Goal: Task Accomplishment & Management: Manage account settings

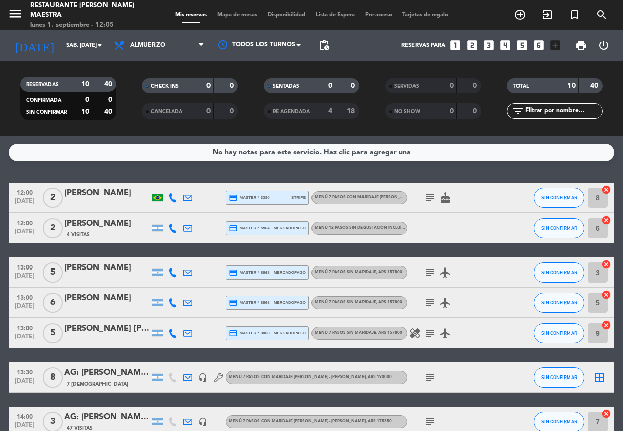
drag, startPoint x: 325, startPoint y: 178, endPoint x: 329, endPoint y: 182, distance: 5.8
click at [327, 179] on div "No hay notas para este servicio. Haz clic para agregar una 12:00 [DATE] 2 [PERS…" at bounding box center [311, 283] width 623 height 295
click at [91, 47] on input "sáb. [DATE]" at bounding box center [99, 45] width 77 height 17
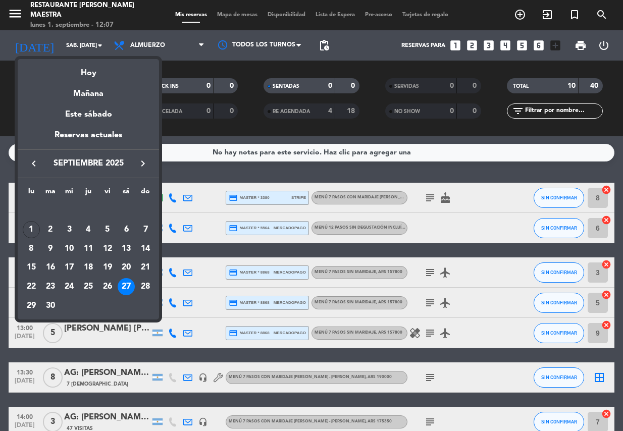
click at [13, 10] on div at bounding box center [311, 215] width 623 height 431
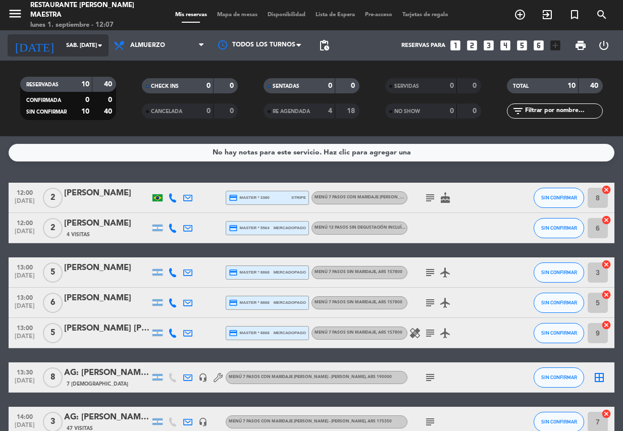
click at [102, 47] on icon "arrow_drop_down" at bounding box center [100, 45] width 12 height 12
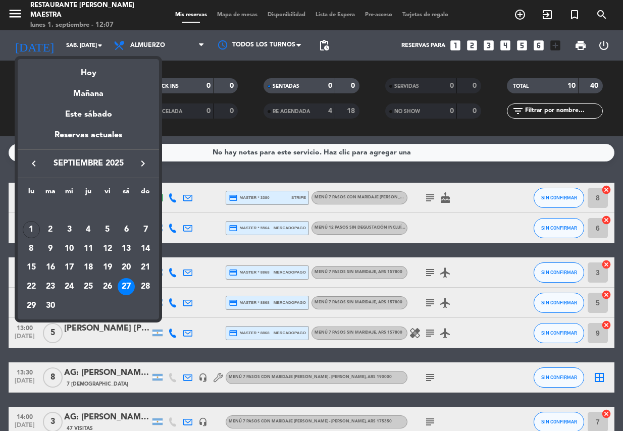
click at [145, 162] on icon "keyboard_arrow_right" at bounding box center [143, 164] width 12 height 12
drag, startPoint x: 109, startPoint y: 250, endPoint x: 116, endPoint y: 247, distance: 8.2
click at [109, 250] on div "10" at bounding box center [107, 248] width 17 height 17
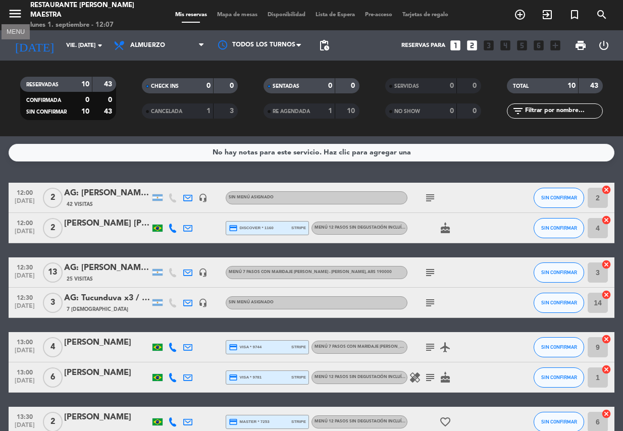
click at [15, 9] on icon "menu" at bounding box center [15, 13] width 15 height 15
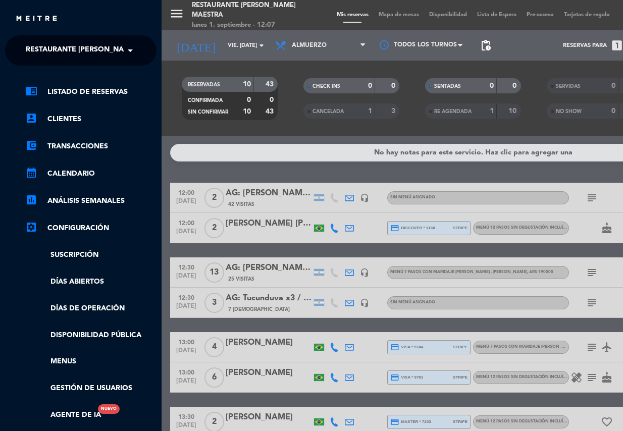
click at [45, 49] on span "Restaurante [PERSON_NAME] Maestra" at bounding box center [99, 50] width 147 height 21
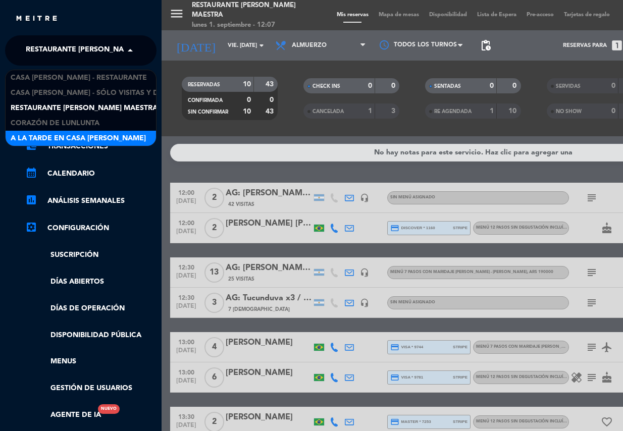
click at [63, 139] on span "A la tarde en Casa [PERSON_NAME]" at bounding box center [78, 139] width 135 height 12
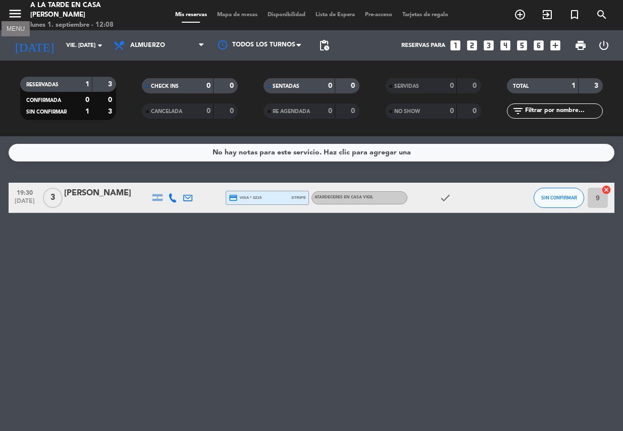
drag, startPoint x: 15, startPoint y: 14, endPoint x: 33, endPoint y: 27, distance: 22.0
click at [15, 14] on icon "menu" at bounding box center [15, 13] width 15 height 15
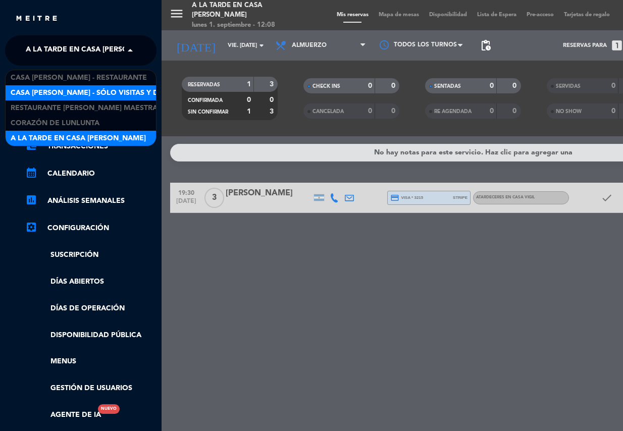
drag, startPoint x: 82, startPoint y: 54, endPoint x: 92, endPoint y: 90, distance: 37.8
click at [83, 54] on span "A la tarde en Casa [PERSON_NAME]" at bounding box center [93, 50] width 135 height 21
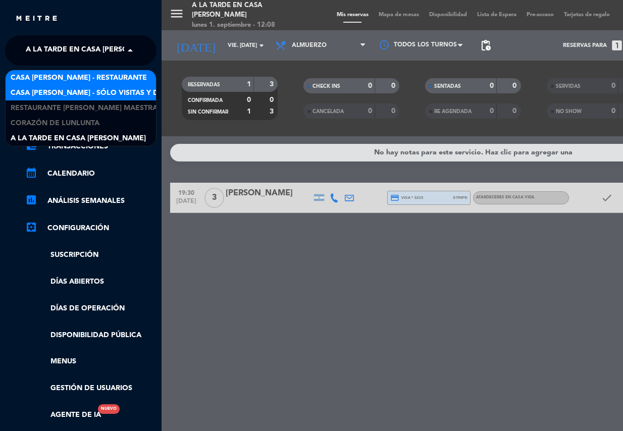
click at [88, 78] on span "Casa [PERSON_NAME] - Restaurante" at bounding box center [79, 78] width 136 height 12
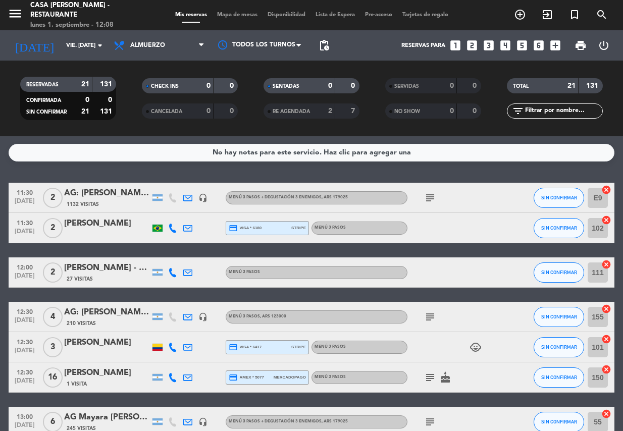
drag, startPoint x: 46, startPoint y: 169, endPoint x: 40, endPoint y: 161, distance: 9.4
click at [47, 169] on div "No hay notas para este servicio. Haz clic para agregar una 11:30 [DATE] 2 AG: […" at bounding box center [311, 283] width 623 height 295
click at [105, 47] on icon "arrow_drop_down" at bounding box center [100, 45] width 12 height 12
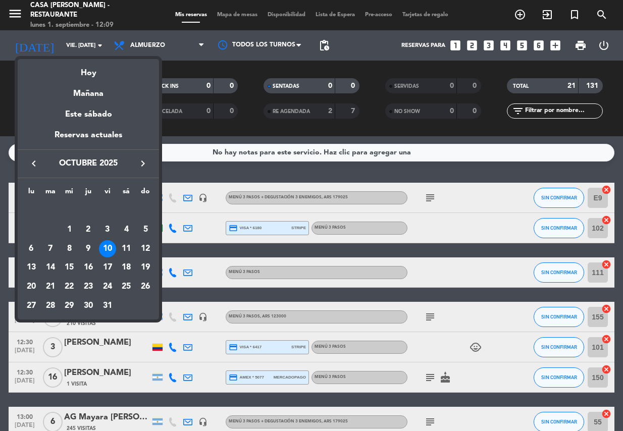
click at [117, 245] on td "11" at bounding box center [126, 248] width 19 height 19
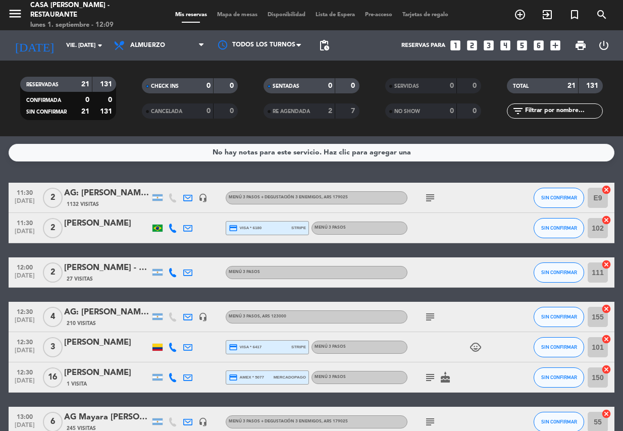
type input "sáb. [DATE]"
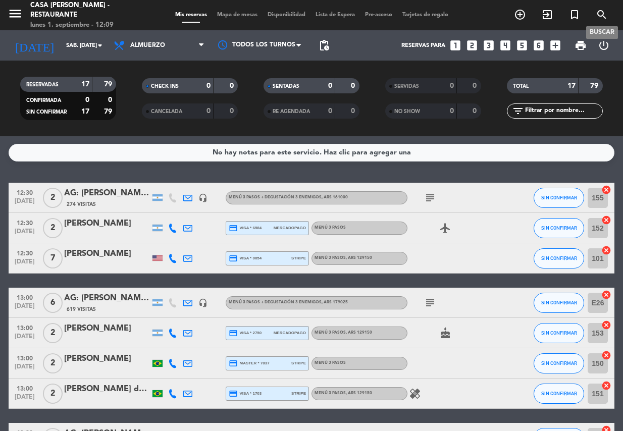
click at [603, 15] on icon "search" at bounding box center [602, 15] width 12 height 12
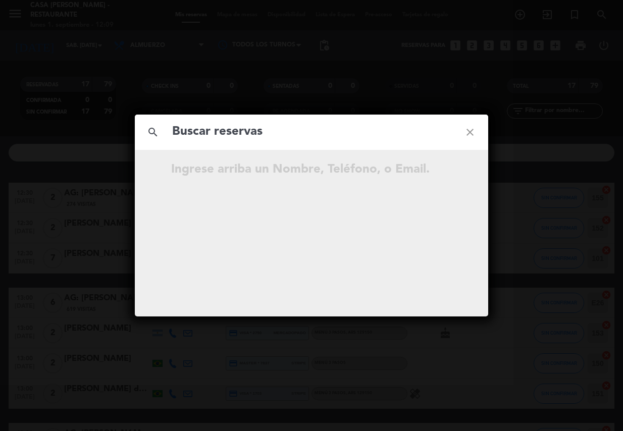
click at [237, 130] on input "text" at bounding box center [311, 132] width 281 height 21
type input "[PERSON_NAME] RUBIRE"
drag, startPoint x: 476, startPoint y: 129, endPoint x: 469, endPoint y: 129, distance: 7.1
click at [469, 129] on icon "close" at bounding box center [470, 132] width 36 height 36
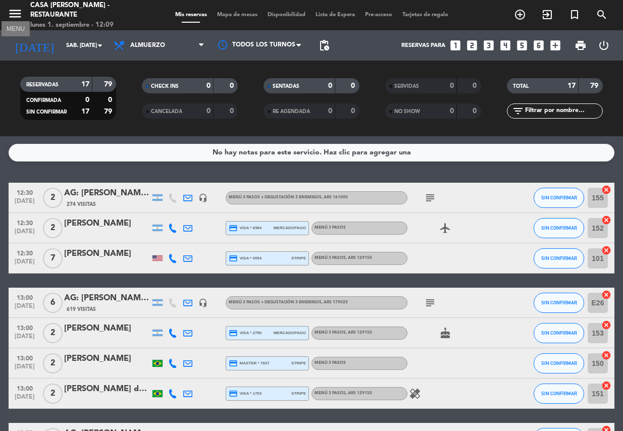
click at [15, 9] on icon "menu" at bounding box center [15, 13] width 15 height 15
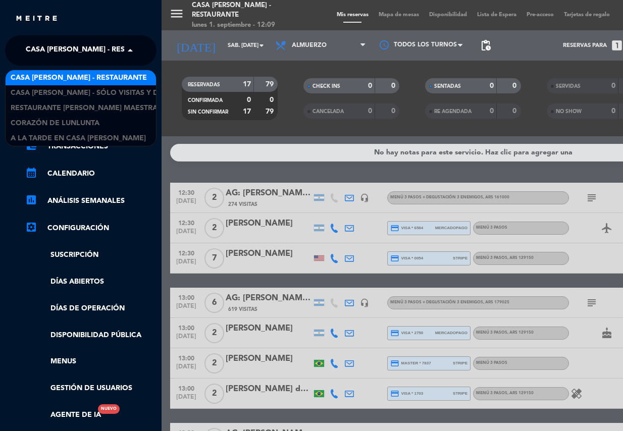
click at [62, 51] on span "Casa [PERSON_NAME] - Restaurante" at bounding box center [94, 50] width 136 height 21
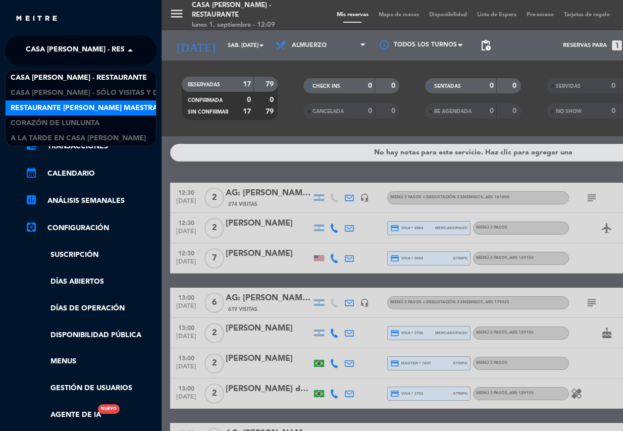
click at [81, 109] on span "Restaurante [PERSON_NAME] Maestra" at bounding box center [84, 109] width 147 height 12
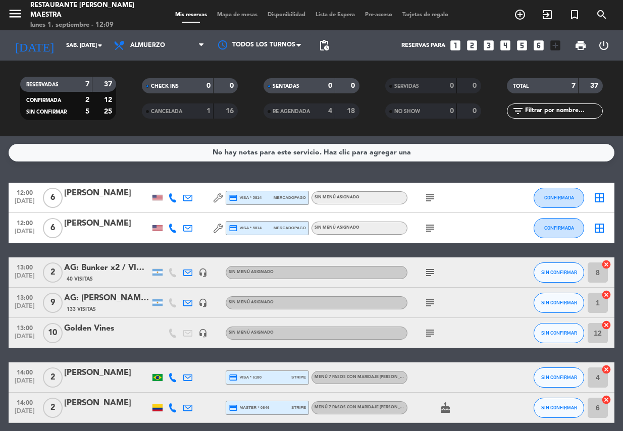
click at [49, 170] on div "No hay notas para este servicio. Haz clic para agregar una 12:00 [DATE] 6 [PERS…" at bounding box center [311, 283] width 623 height 295
click at [540, 45] on icon "looks_6" at bounding box center [538, 45] width 13 height 13
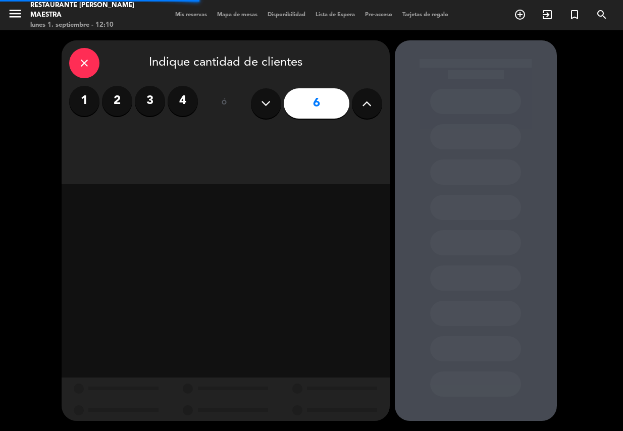
click at [367, 103] on icon at bounding box center [367, 103] width 10 height 15
type input "7"
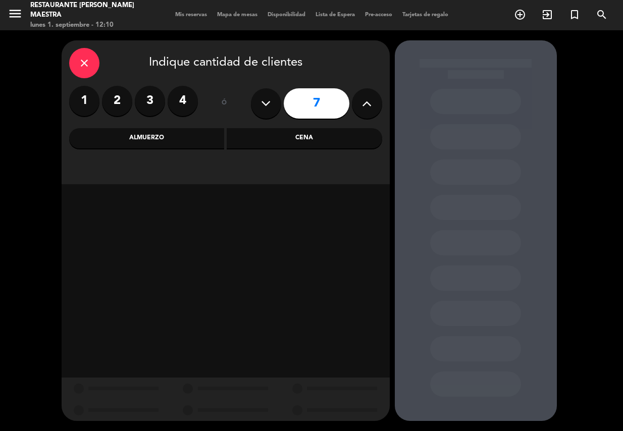
click at [176, 138] on div "Almuerzo" at bounding box center [147, 138] width 156 height 20
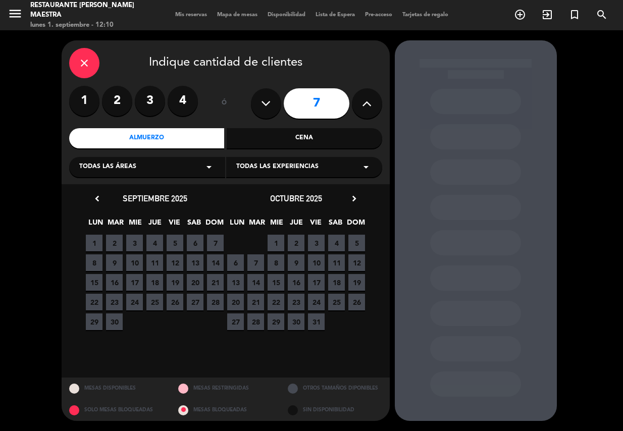
click at [262, 169] on span "Todas las experiencias" at bounding box center [277, 167] width 82 height 10
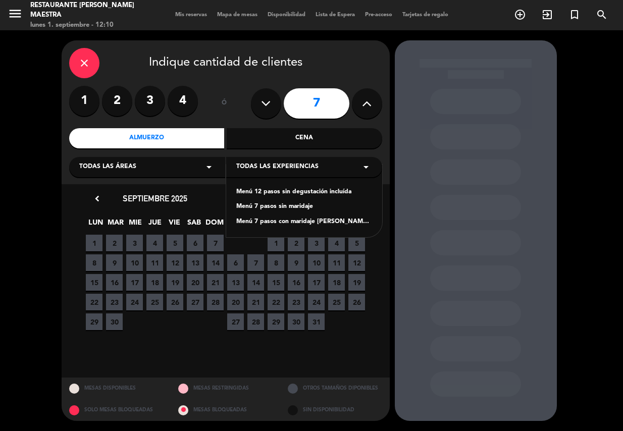
click at [297, 225] on div "Menú 7 pasos con maridaje [PERSON_NAME] - [PERSON_NAME]" at bounding box center [304, 222] width 136 height 10
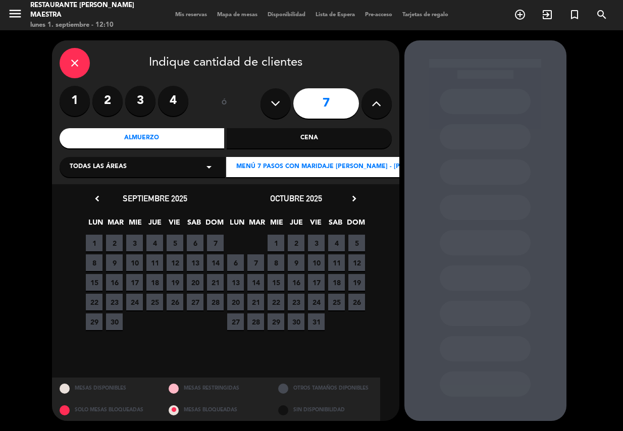
click at [316, 263] on span "10" at bounding box center [316, 263] width 17 height 17
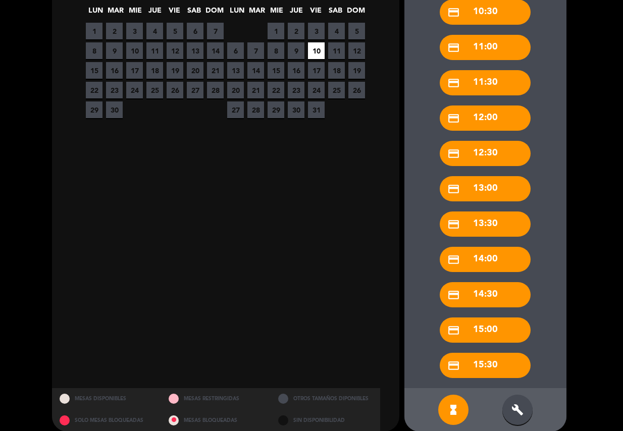
scroll to position [223, 0]
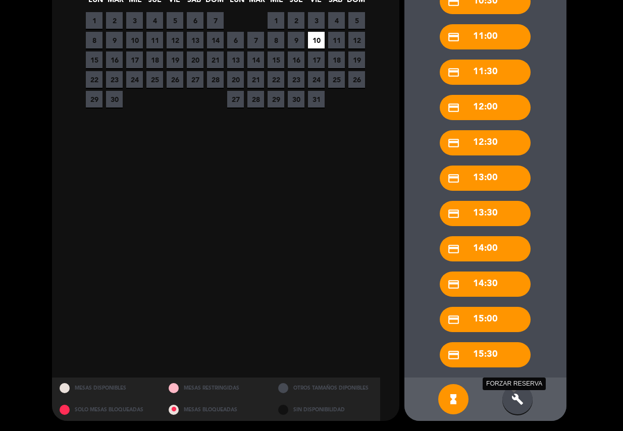
click at [515, 399] on icon "build" at bounding box center [518, 400] width 12 height 12
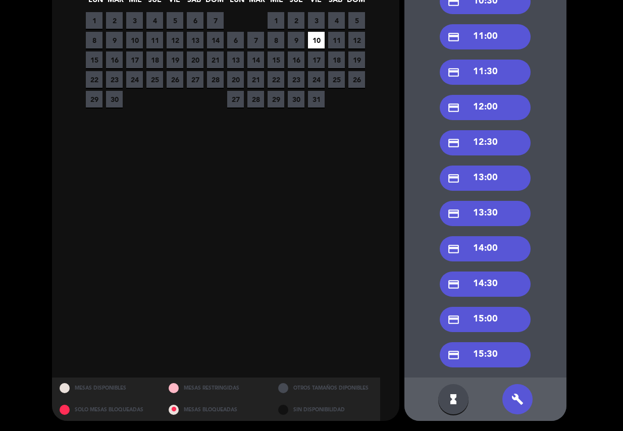
click at [484, 210] on div "credit_card 13:30" at bounding box center [485, 213] width 91 height 25
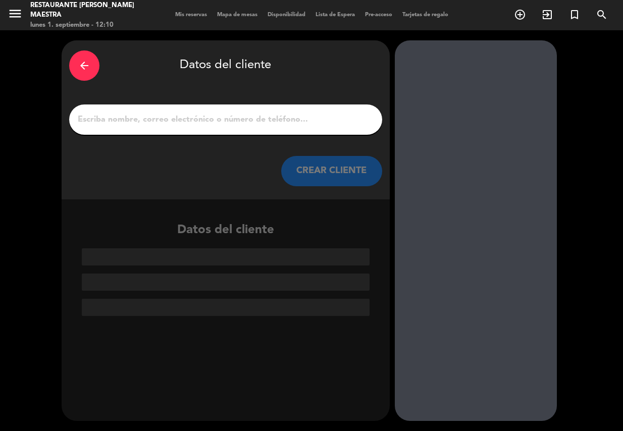
click at [167, 120] on input "1" at bounding box center [226, 120] width 298 height 14
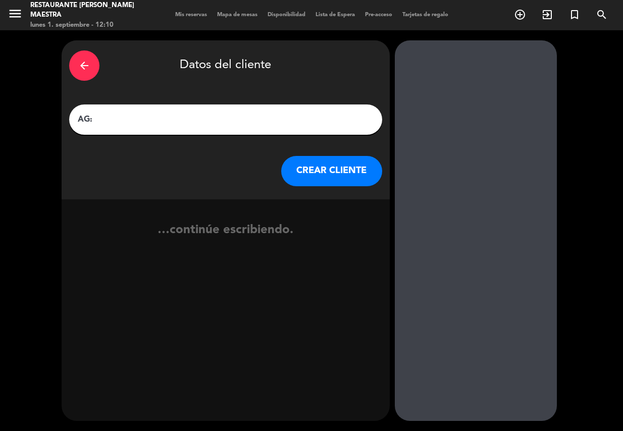
paste input "[PERSON_NAME] RUBIRE"
type input "AG: [PERSON_NAME] RUBIRE X 7 / [PERSON_NAME] WINE CAMP"
click at [323, 179] on button "CREAR CLIENTE" at bounding box center [331, 171] width 101 height 30
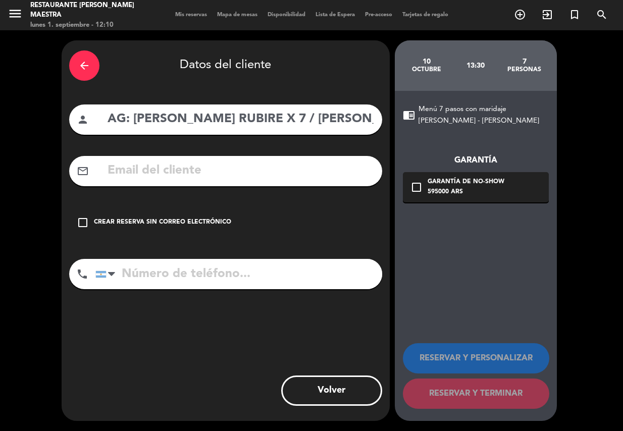
click at [251, 174] on input "text" at bounding box center [241, 171] width 268 height 21
paste input "[EMAIL_ADDRESS][DOMAIN_NAME]"
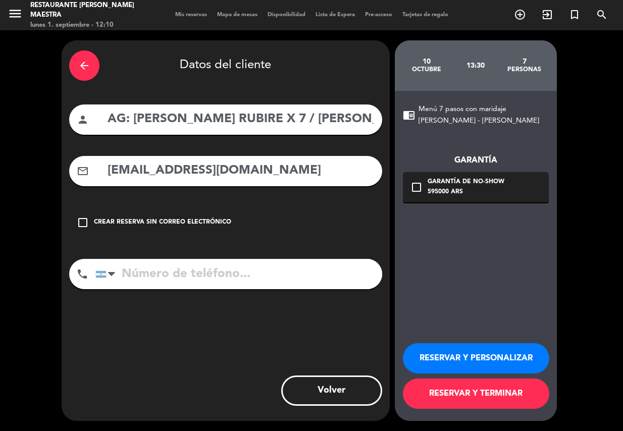
type input "[EMAIL_ADDRESS][DOMAIN_NAME]"
click at [355, 188] on div "arrow_back Datos del cliente person AG: [PERSON_NAME] RUBIRE X 7 / [PERSON_NAME…" at bounding box center [226, 230] width 328 height 381
drag, startPoint x: 503, startPoint y: 358, endPoint x: 497, endPoint y: 352, distance: 8.6
click at [498, 354] on button "RESERVAR Y PERSONALIZAR" at bounding box center [476, 359] width 147 height 30
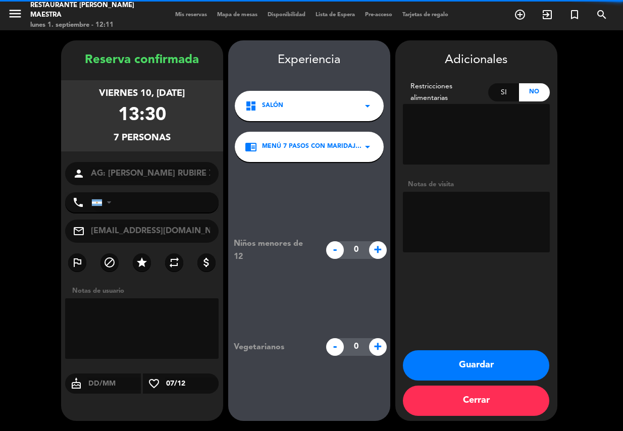
click at [413, 214] on textarea at bounding box center [476, 222] width 147 height 61
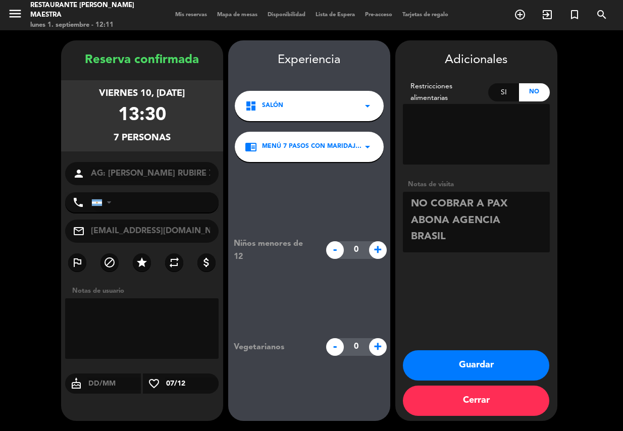
click at [487, 249] on textarea at bounding box center [476, 222] width 147 height 61
paste textarea "PASOS "2DV 2 [PERSON_NAME]" 2 ALMUERZOS SIN VINO •Cantidad de adultos y menores…"
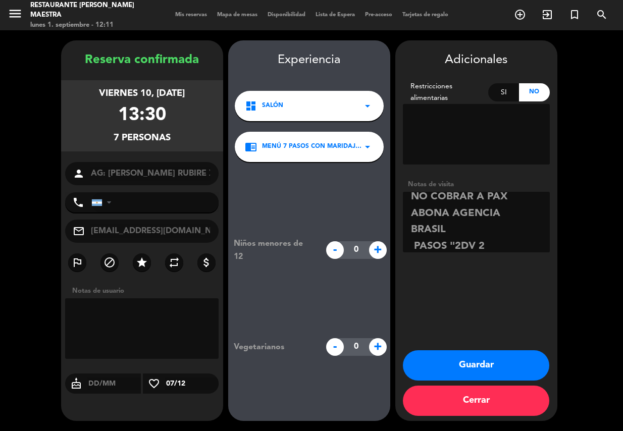
scroll to position [123, 0]
type textarea "NO COBRAR A PAX ABONA AGENCIA BRASIL PASOS "2DV 2 [PERSON_NAME]" 2 ALMUERZOS SI…"
click at [503, 368] on button "Guardar" at bounding box center [476, 366] width 147 height 30
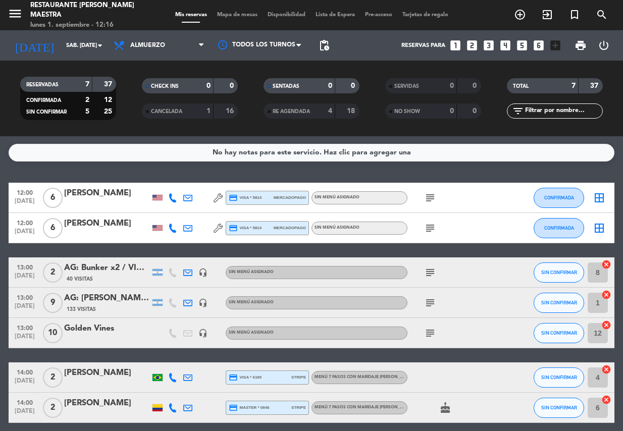
click at [199, 173] on div "No hay notas para este servicio. Haz clic para agregar una 12:00 [DATE] 6 [PERS…" at bounding box center [311, 283] width 623 height 295
click at [18, 17] on icon "menu" at bounding box center [15, 13] width 15 height 15
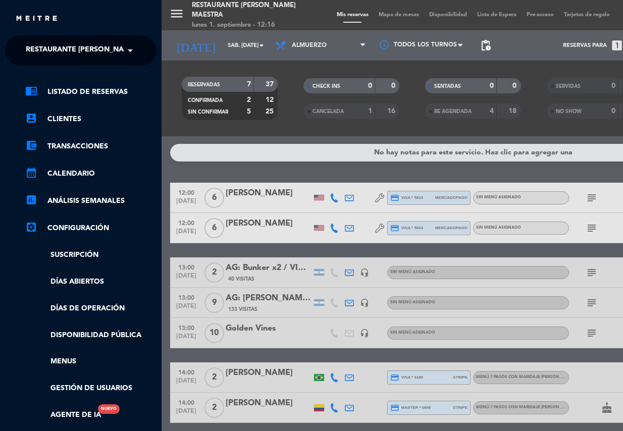
click at [71, 49] on span "Restaurante [PERSON_NAME] Maestra" at bounding box center [99, 50] width 147 height 21
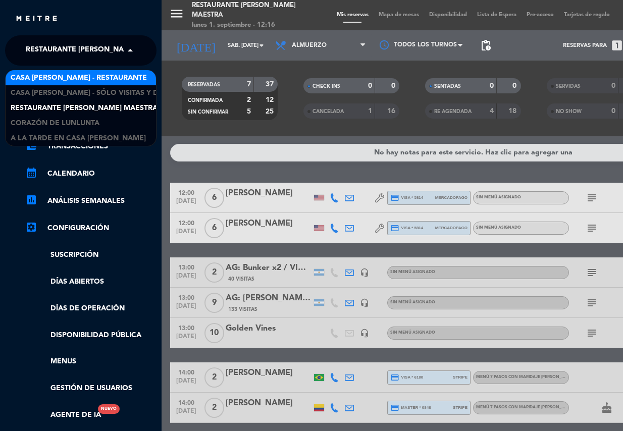
click at [89, 82] on span "Casa [PERSON_NAME] - Restaurante" at bounding box center [79, 78] width 136 height 12
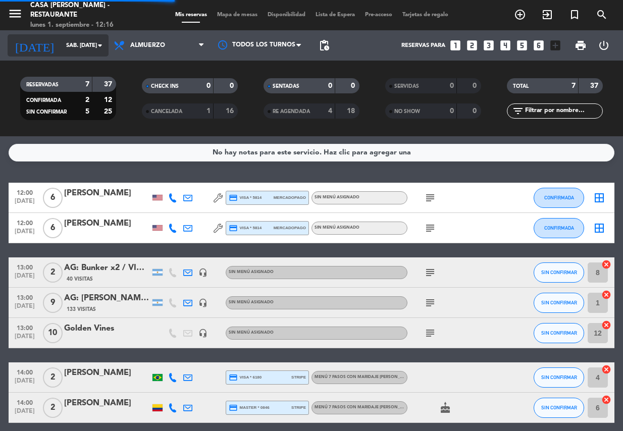
click at [96, 51] on icon "arrow_drop_down" at bounding box center [100, 45] width 12 height 12
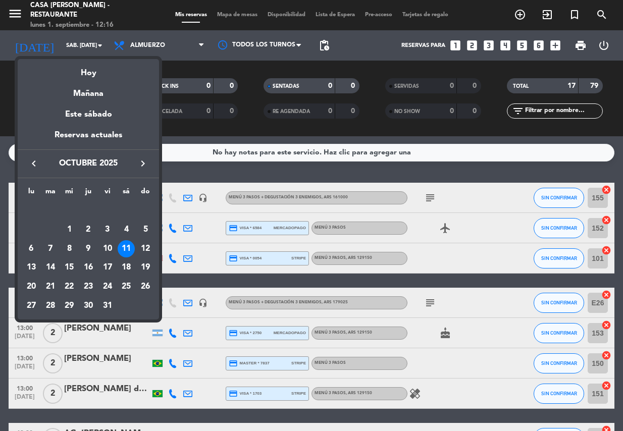
drag, startPoint x: 33, startPoint y: 166, endPoint x: 35, endPoint y: 172, distance: 6.2
click at [33, 167] on icon "keyboard_arrow_left" at bounding box center [34, 164] width 12 height 12
click at [31, 227] on div "1" at bounding box center [31, 229] width 17 height 17
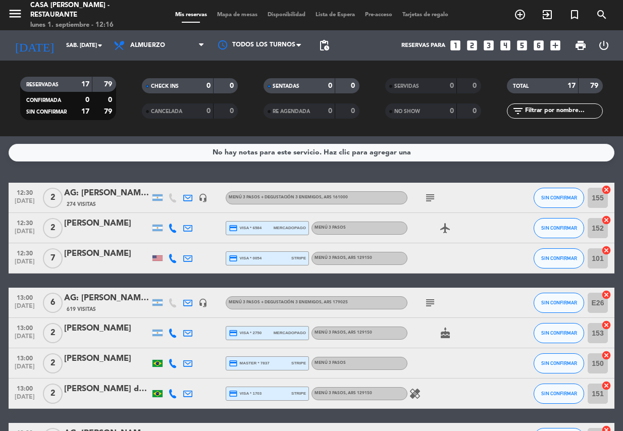
type input "lun. [DATE]"
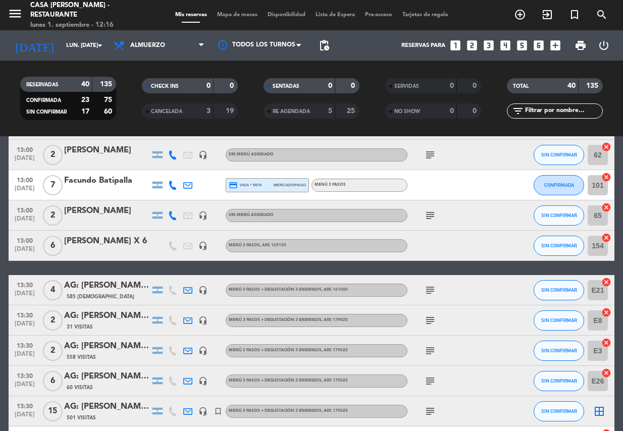
scroll to position [568, 0]
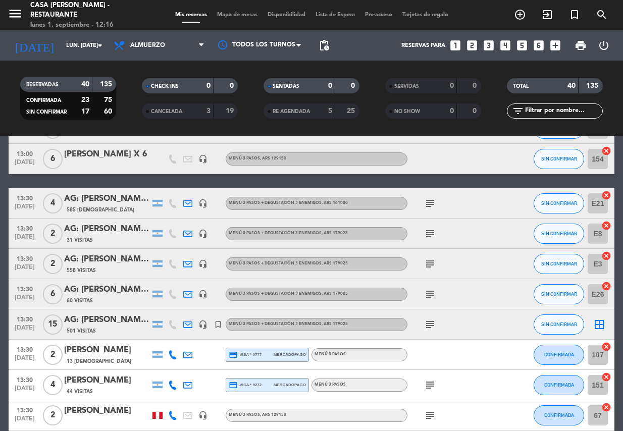
click at [116, 326] on div "AG: [PERSON_NAME] [PERSON_NAME] X15 / SUNTRIP" at bounding box center [107, 320] width 86 height 13
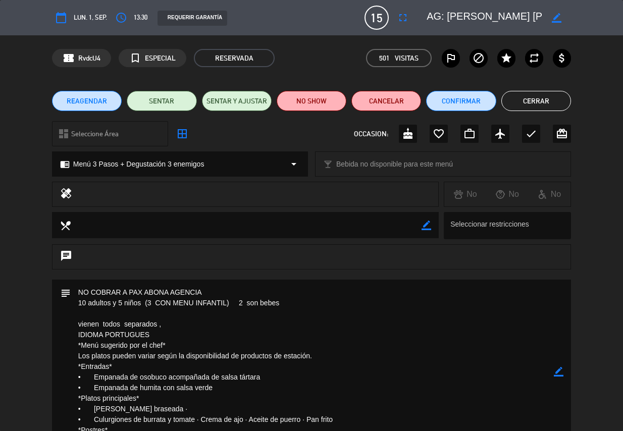
click at [104, 105] on span "REAGENDAR" at bounding box center [87, 101] width 40 height 11
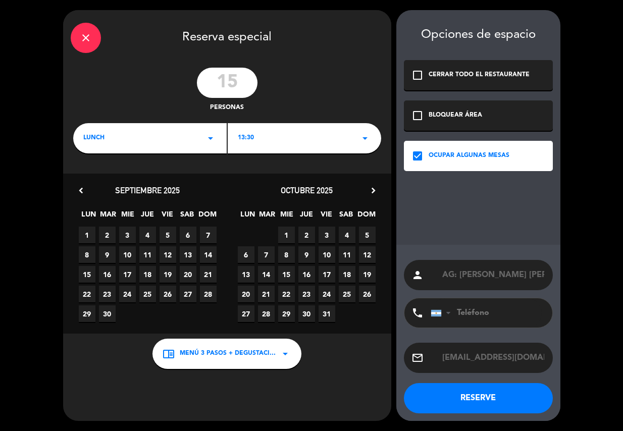
click at [236, 80] on input "15" at bounding box center [227, 83] width 61 height 30
click at [106, 233] on span "2" at bounding box center [107, 235] width 17 height 17
click at [428, 409] on button "RESERVE" at bounding box center [478, 398] width 149 height 30
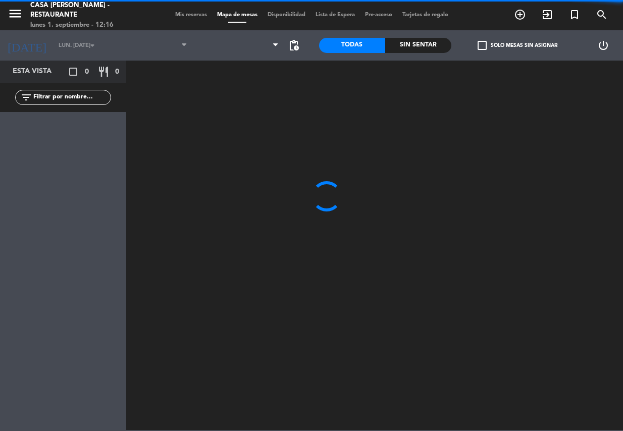
type input "[DATE] sep."
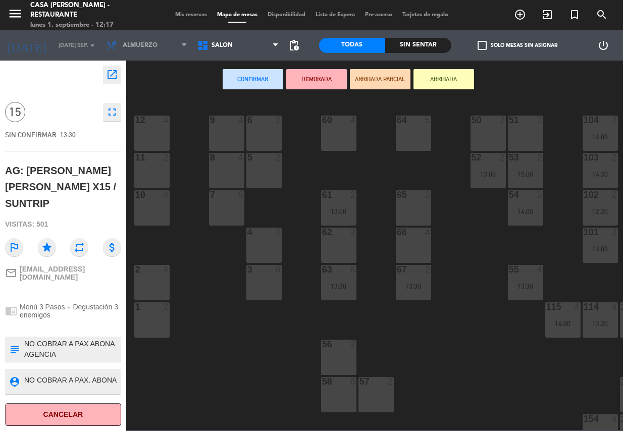
click at [187, 11] on div "Mis reservas Mapa de mesas Disponibilidad Lista de Espera Pre-acceso Tarjetas d…" at bounding box center [311, 15] width 283 height 9
click at [188, 12] on span "Mis reservas" at bounding box center [191, 15] width 42 height 6
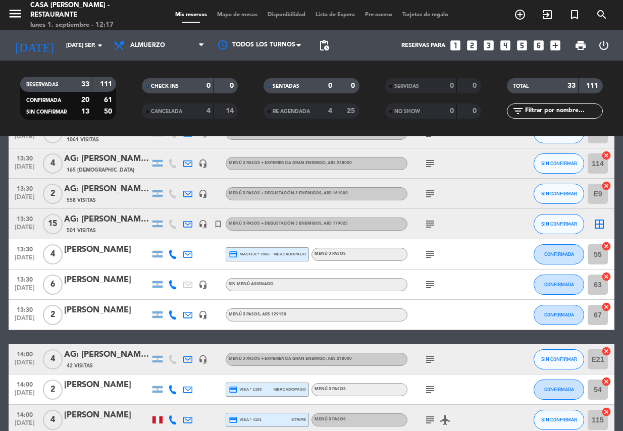
scroll to position [586, 0]
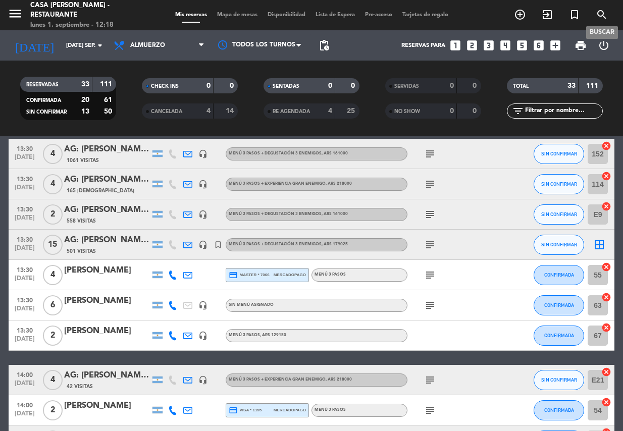
click at [599, 11] on icon "search" at bounding box center [602, 15] width 12 height 12
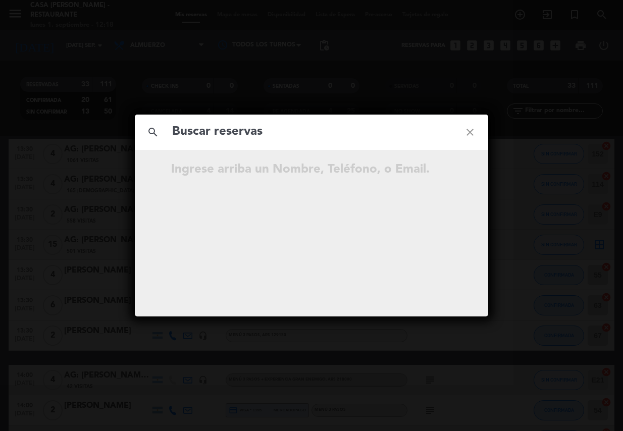
click at [288, 138] on input "text" at bounding box center [311, 132] width 281 height 21
click at [288, 136] on input "text" at bounding box center [311, 132] width 281 height 21
type input "[PERSON_NAME] [PERSON_NAME] PROL"
click at [467, 134] on icon "close" at bounding box center [470, 132] width 36 height 36
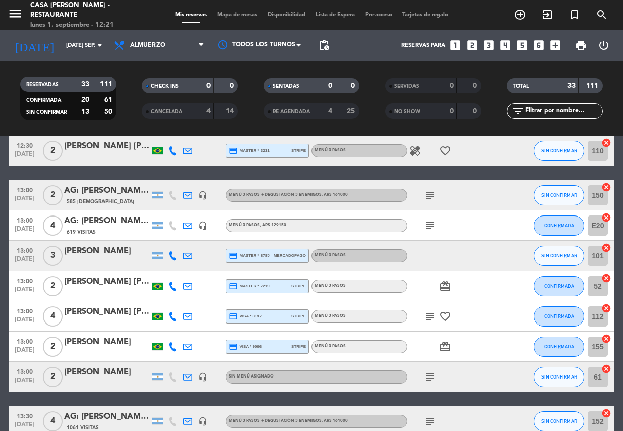
scroll to position [0, 0]
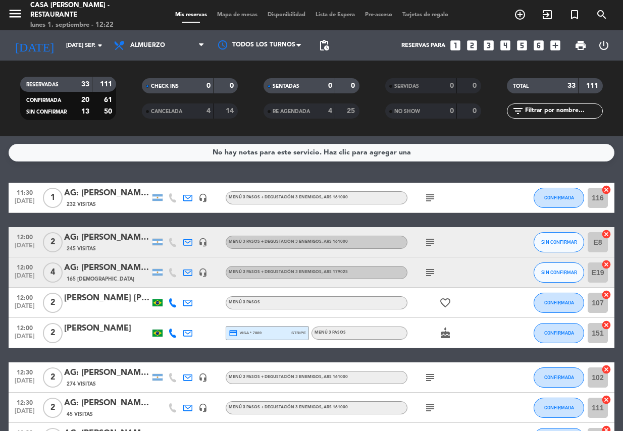
click at [323, 181] on div "No hay notas para este servicio. Haz clic para agregar una 11:30 [DATE] 1 AG: […" at bounding box center [311, 283] width 623 height 295
click at [128, 166] on div "No hay notas para este servicio. Haz clic para agregar una 11:30 [DATE] 1 AG: […" at bounding box center [311, 283] width 623 height 295
click at [91, 171] on div "No hay notas para este servicio. Haz clic para agregar una 11:30 [DATE] 1 AG: […" at bounding box center [311, 283] width 623 height 295
click at [260, 171] on div "No hay notas para este servicio. Haz clic para agregar una 11:30 [DATE] 1 AG: […" at bounding box center [311, 283] width 623 height 295
click at [87, 49] on input "[DATE] sep." at bounding box center [99, 45] width 77 height 17
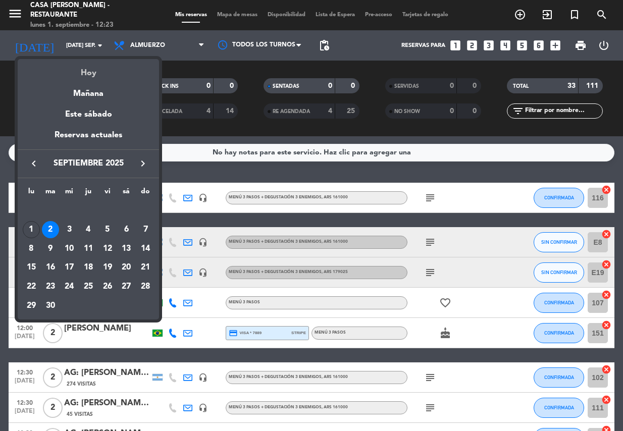
drag, startPoint x: 138, startPoint y: 169, endPoint x: 92, endPoint y: 70, distance: 108.5
click at [136, 161] on button "keyboard_arrow_right" at bounding box center [143, 163] width 18 height 13
drag, startPoint x: 30, startPoint y: 169, endPoint x: 37, endPoint y: 172, distance: 7.5
click at [33, 171] on div "keyboard_arrow_left octubre 2025 keyboard_arrow_right" at bounding box center [88, 164] width 141 height 28
click at [33, 162] on icon "keyboard_arrow_left" at bounding box center [34, 164] width 12 height 12
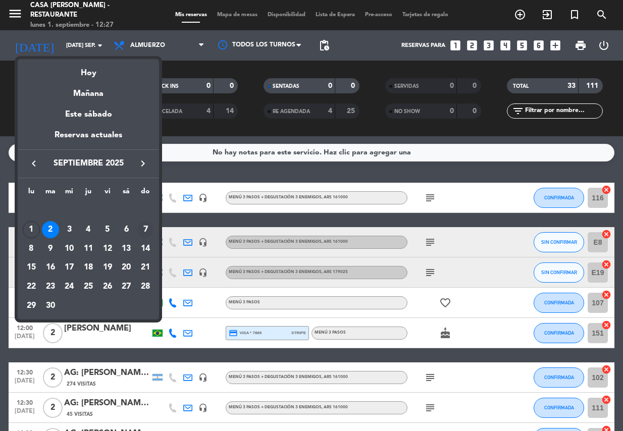
click at [145, 232] on div "7" at bounding box center [145, 229] width 17 height 17
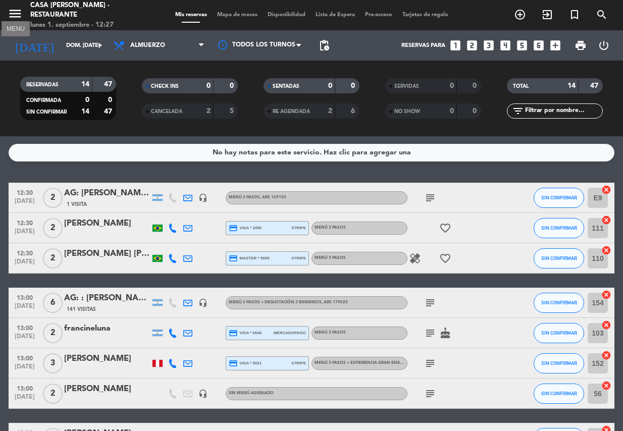
click at [18, 11] on icon "menu" at bounding box center [15, 13] width 15 height 15
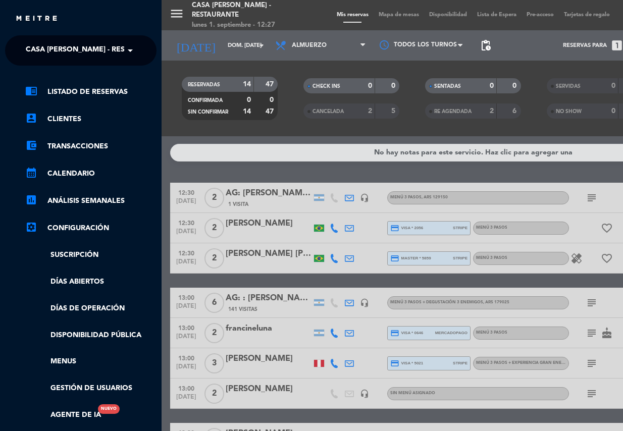
click at [70, 43] on span "Casa [PERSON_NAME] - Restaurante" at bounding box center [94, 50] width 136 height 21
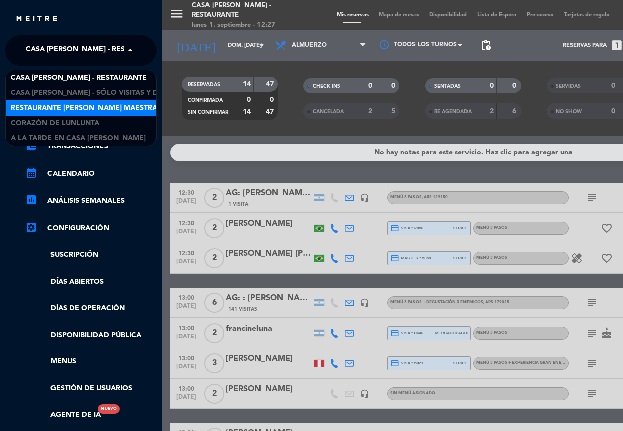
click at [115, 110] on span "Restaurante [PERSON_NAME] Maestra" at bounding box center [84, 109] width 147 height 12
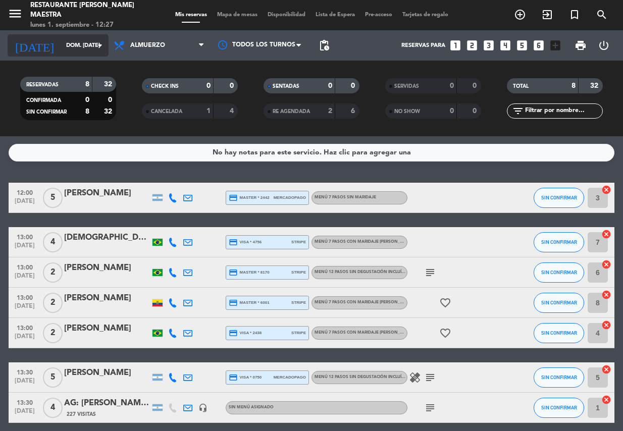
click at [91, 51] on input "dom. [DATE]" at bounding box center [99, 45] width 77 height 17
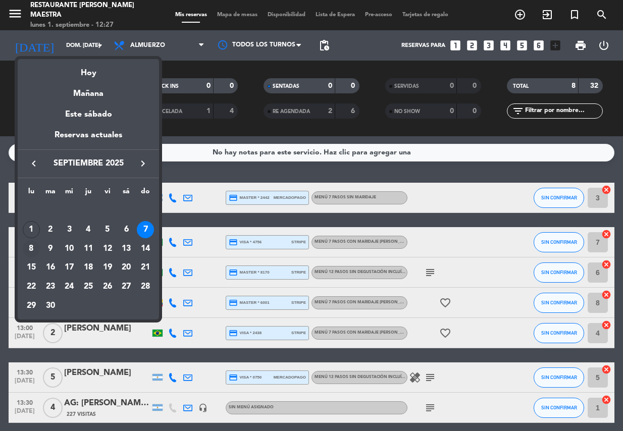
click at [29, 249] on div "8" at bounding box center [31, 248] width 17 height 17
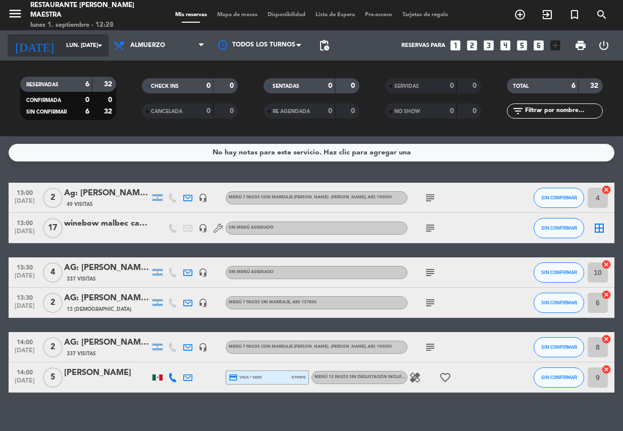
click at [87, 47] on input "lun. [DATE]" at bounding box center [99, 45] width 77 height 17
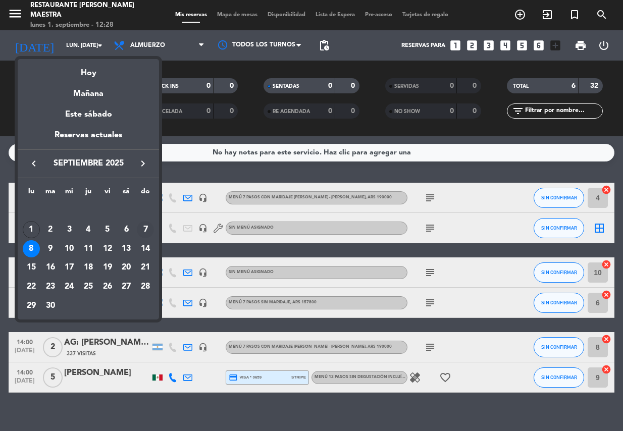
click at [150, 233] on div "7" at bounding box center [145, 229] width 17 height 17
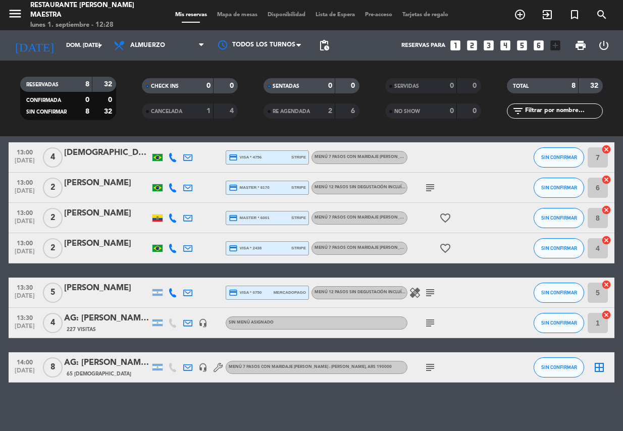
scroll to position [87, 0]
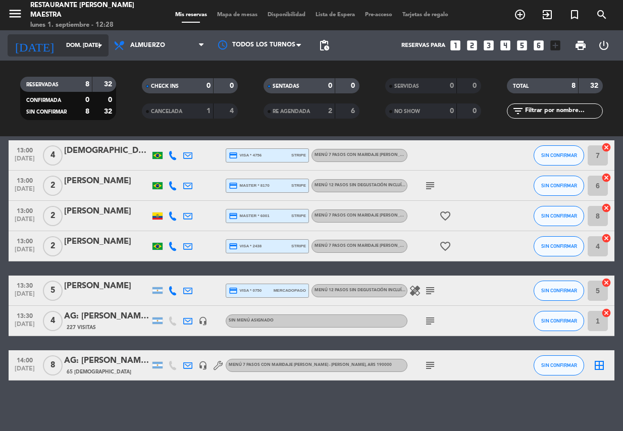
click at [95, 54] on div "[DATE] dom. [DATE] arrow_drop_down" at bounding box center [58, 45] width 101 height 22
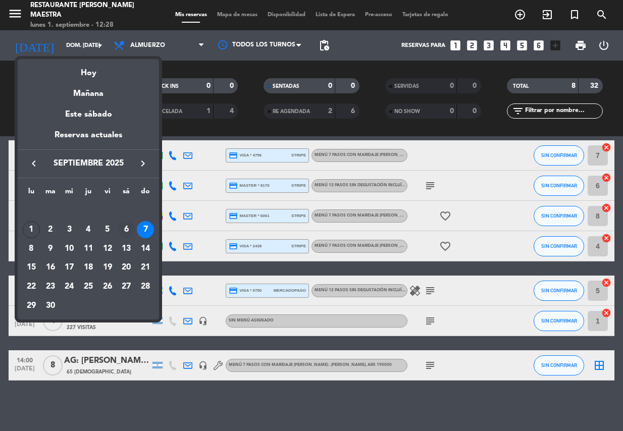
click at [124, 229] on div "6" at bounding box center [126, 229] width 17 height 17
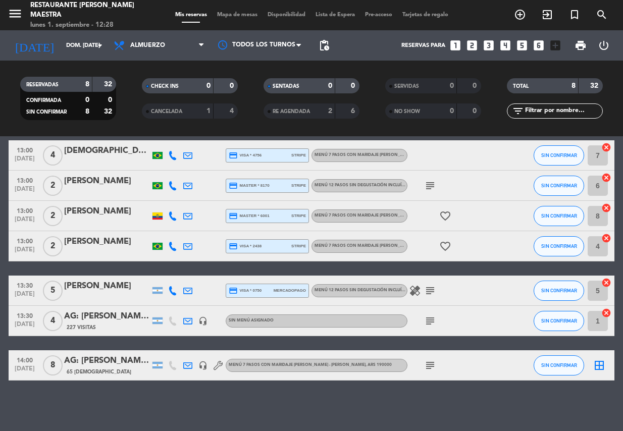
type input "sáb. [DATE]"
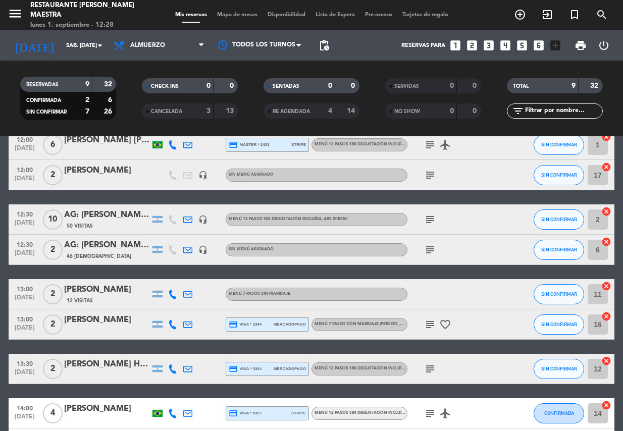
scroll to position [0, 0]
